Goal: Task Accomplishment & Management: Use online tool/utility

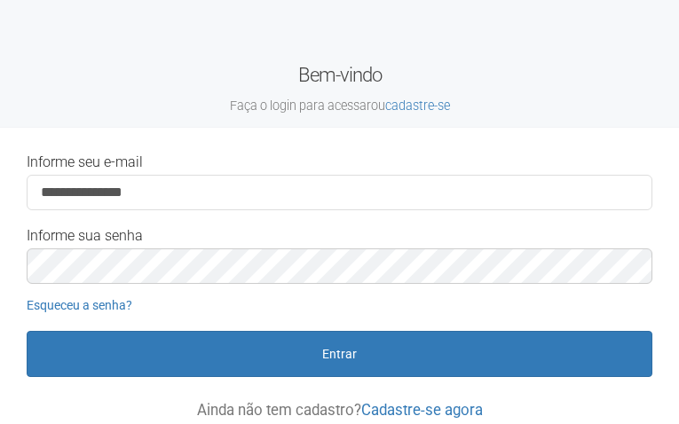
type input "**********"
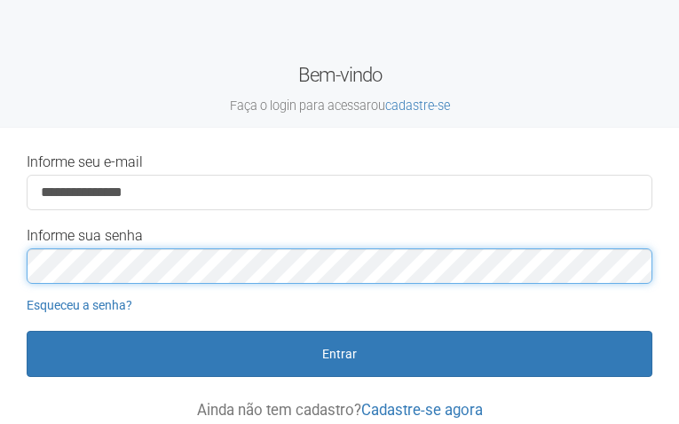
click at [27, 331] on button "Entrar" at bounding box center [339, 354] width 625 height 46
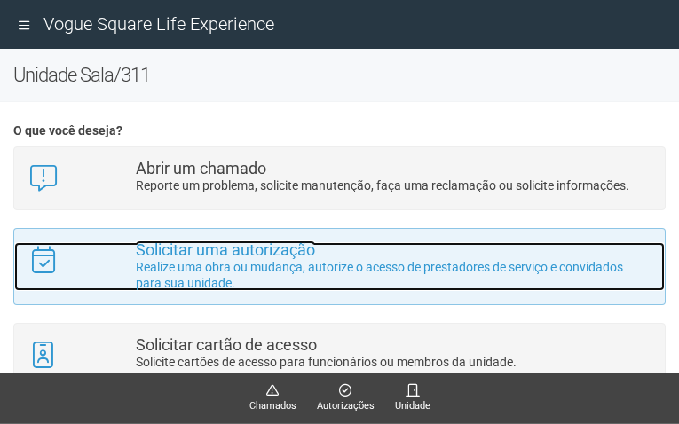
click at [199, 256] on strong "Solicitar uma autorização" at bounding box center [225, 249] width 179 height 19
